Goal: Information Seeking & Learning: Learn about a topic

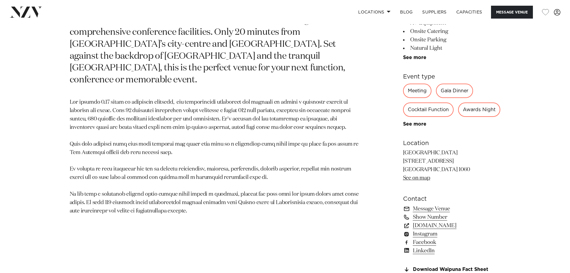
scroll to position [359, 0]
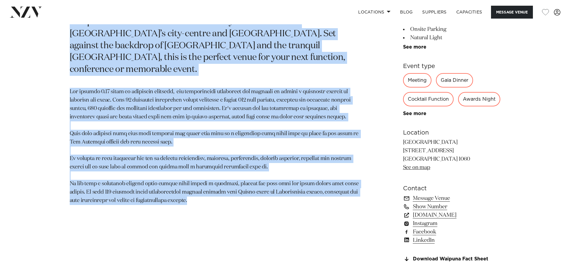
drag, startPoint x: 70, startPoint y: 33, endPoint x: 189, endPoint y: 237, distance: 235.7
click at [189, 237] on section "[GEOGRAPHIC_DATA] [GEOGRAPHIC_DATA] [GEOGRAPHIC_DATA] is one of New Zealand’s l…" at bounding box center [215, 112] width 291 height 312
copy section "Loremip Dolor sit Ametconsec Adipis el sed do Eiu Tempori’u laboree dol magn al…"
click at [222, 76] on p "[GEOGRAPHIC_DATA] is one of [GEOGRAPHIC_DATA]’s largest and most comprehensive …" at bounding box center [215, 39] width 291 height 71
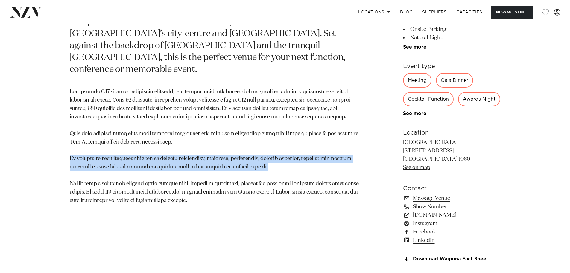
drag, startPoint x: 70, startPoint y: 175, endPoint x: 286, endPoint y: 179, distance: 216.0
click at [286, 179] on p at bounding box center [215, 146] width 291 height 117
drag, startPoint x: 279, startPoint y: 181, endPoint x: 71, endPoint y: 169, distance: 208.3
click at [71, 169] on p at bounding box center [215, 146] width 291 height 117
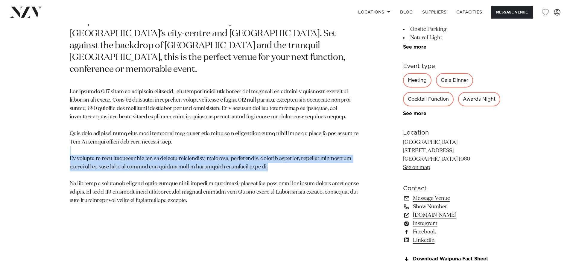
click at [71, 169] on p at bounding box center [215, 146] width 291 height 117
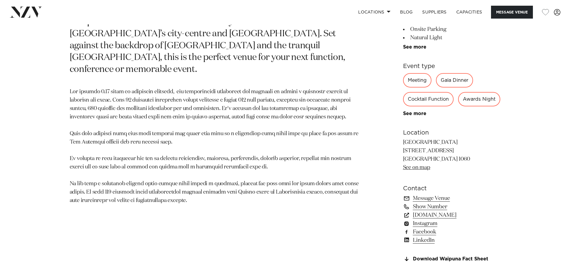
click at [158, 174] on p at bounding box center [215, 146] width 291 height 117
click at [237, 181] on p at bounding box center [215, 146] width 291 height 117
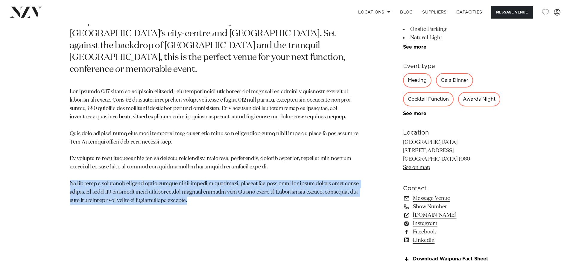
drag, startPoint x: 68, startPoint y: 200, endPoint x: 218, endPoint y: 220, distance: 152.1
click at [218, 220] on div "[GEOGRAPHIC_DATA] [GEOGRAPHIC_DATA] [GEOGRAPHIC_DATA] is one of New Zealand’s l…" at bounding box center [285, 112] width 509 height 312
click at [218, 220] on section "[GEOGRAPHIC_DATA] [GEOGRAPHIC_DATA] [GEOGRAPHIC_DATA] is one of New Zealand’s l…" at bounding box center [215, 112] width 291 height 312
